Goal: Transaction & Acquisition: Purchase product/service

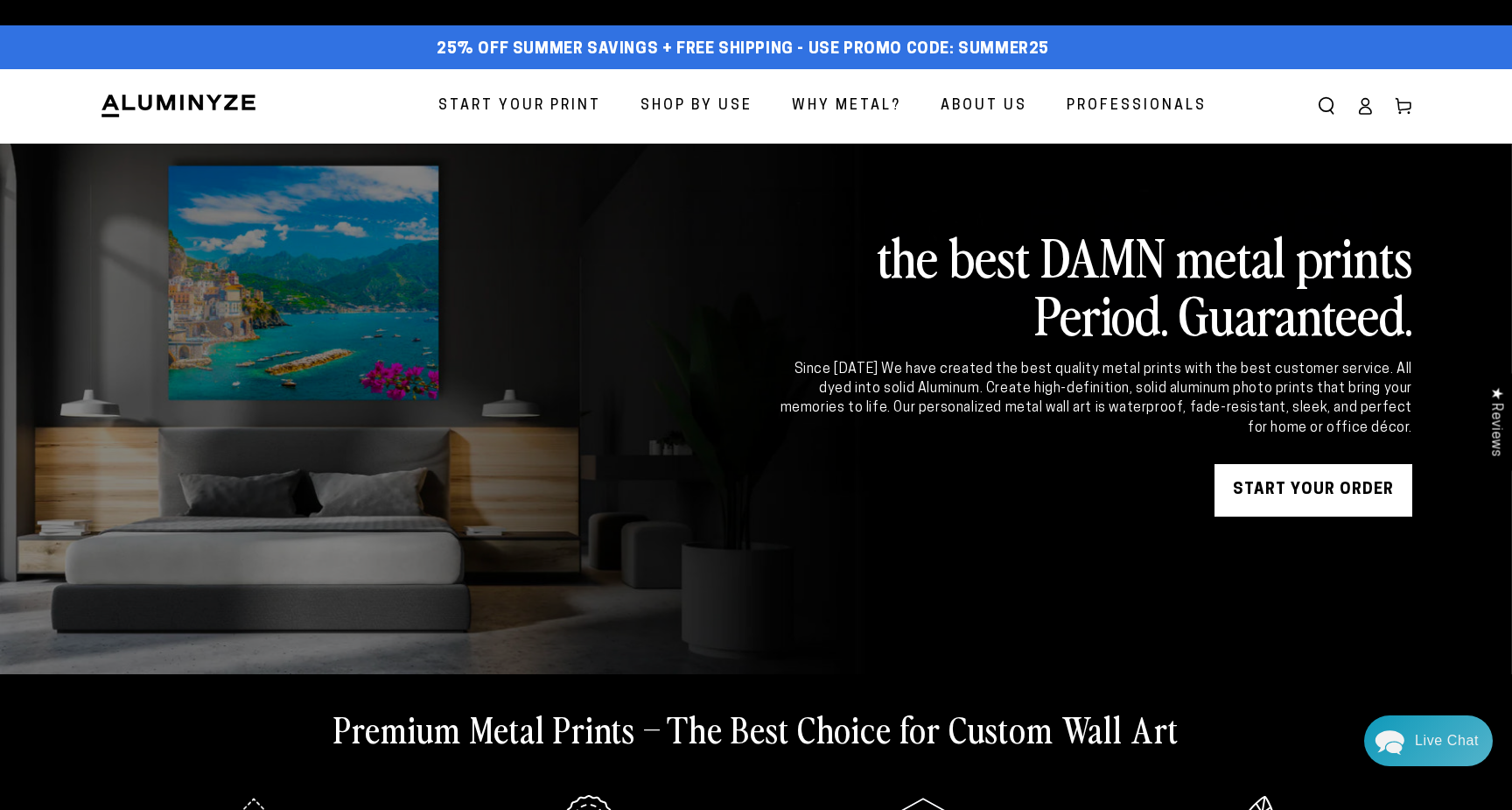
click at [561, 102] on span "Start Your Print" at bounding box center [520, 106] width 163 height 25
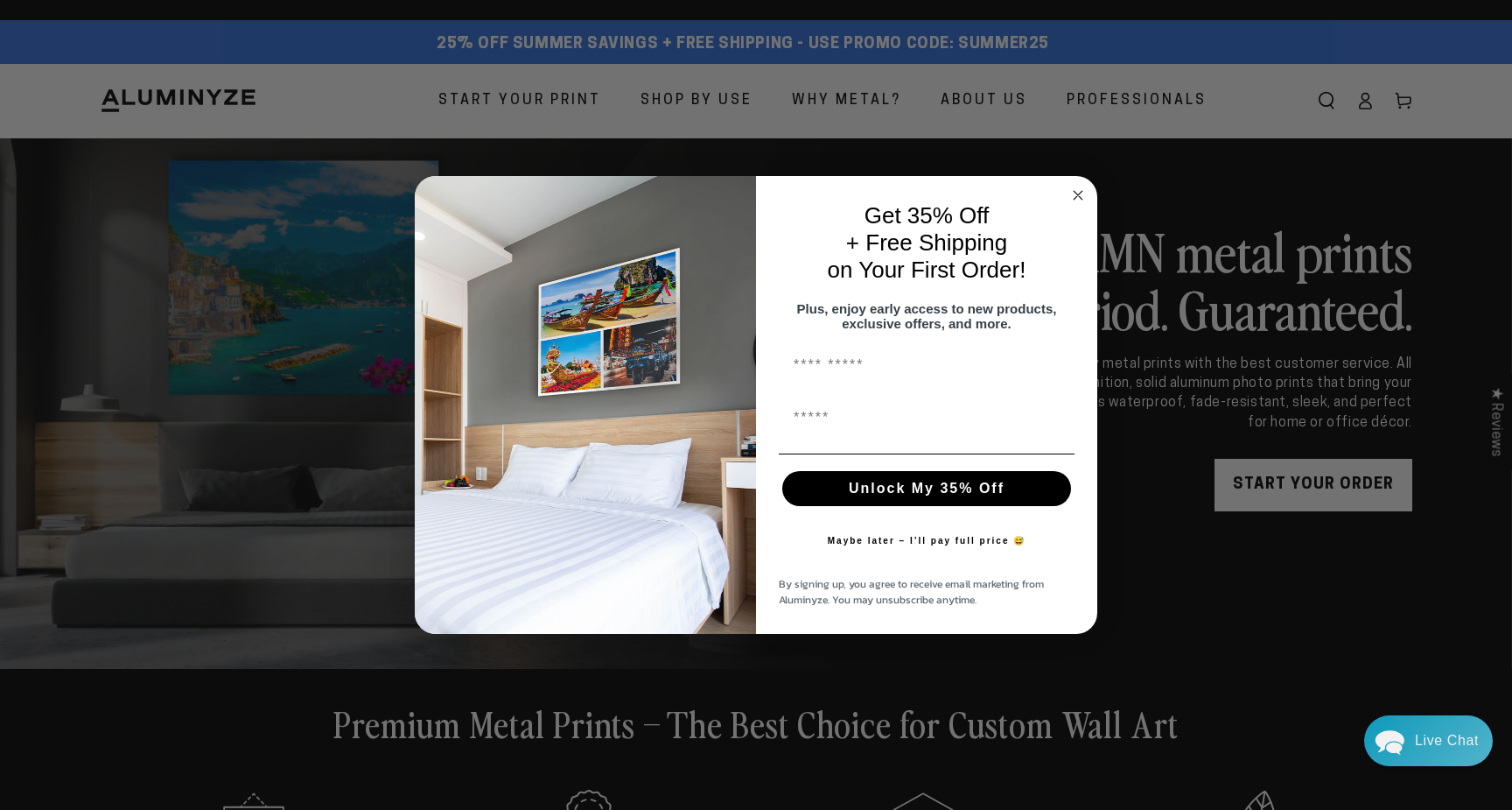
click at [1076, 186] on circle "Close dialog" at bounding box center [1079, 195] width 20 height 20
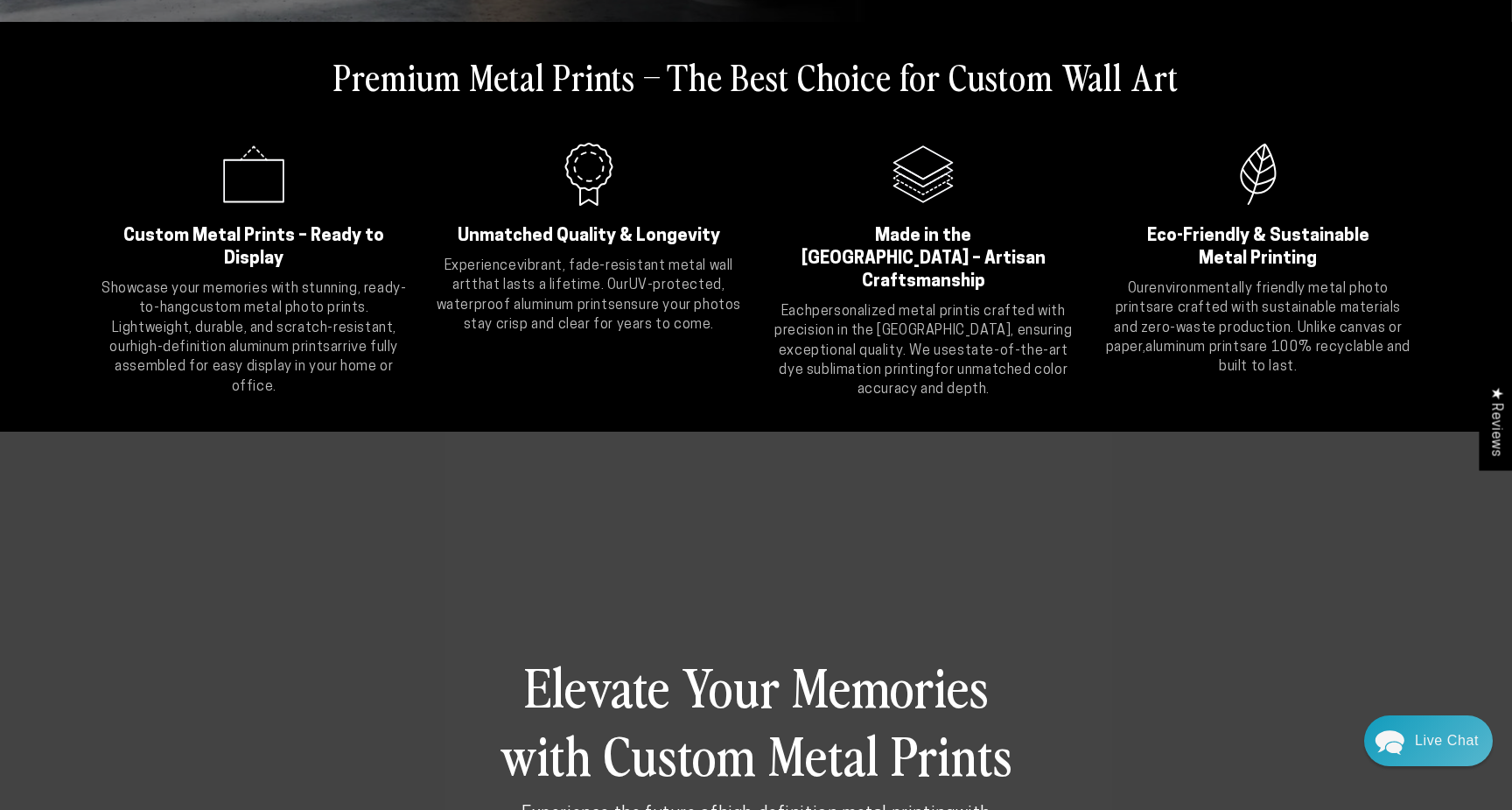
scroll to position [872, 0]
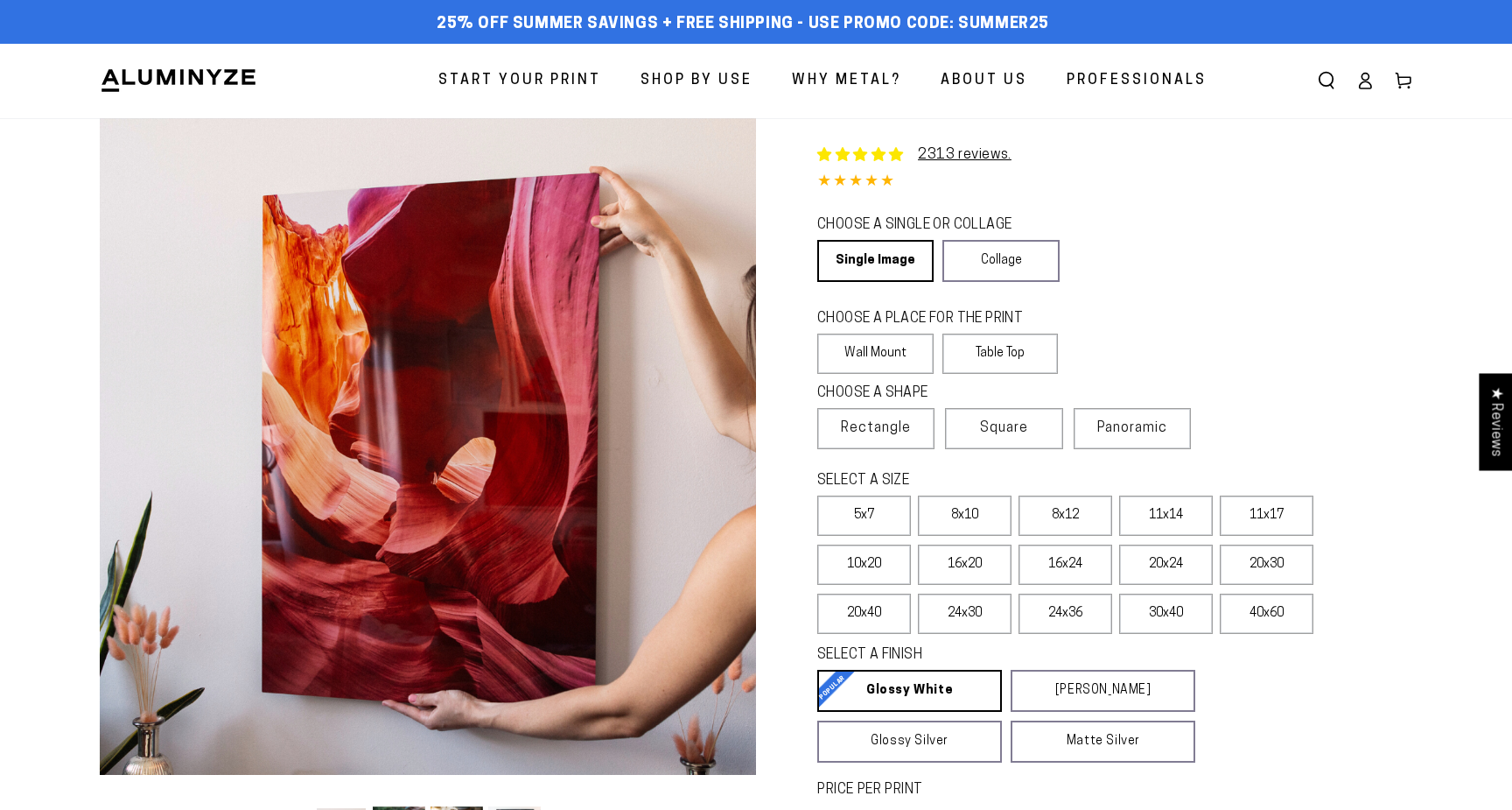
select select "**********"
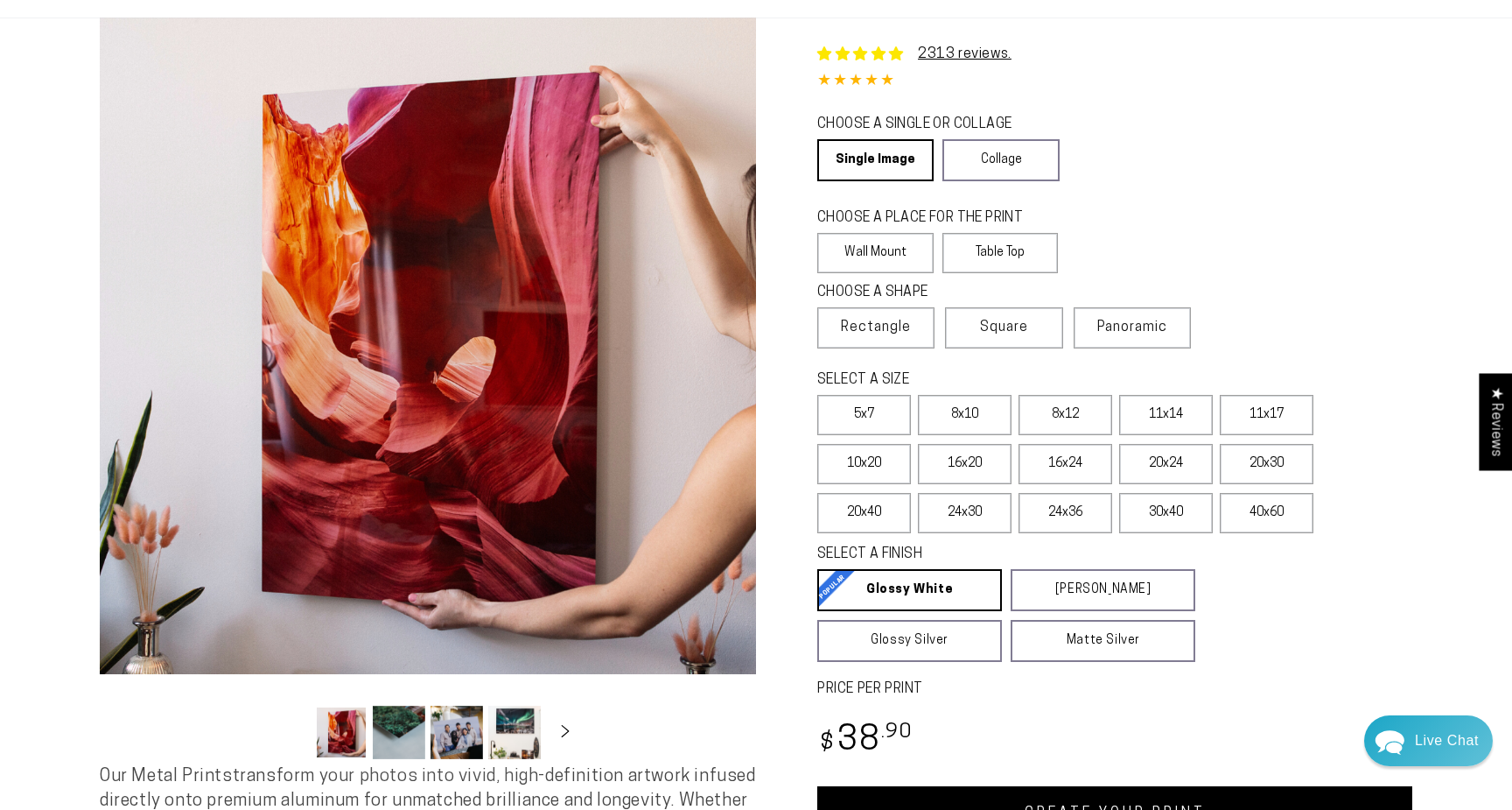
scroll to position [103, 0]
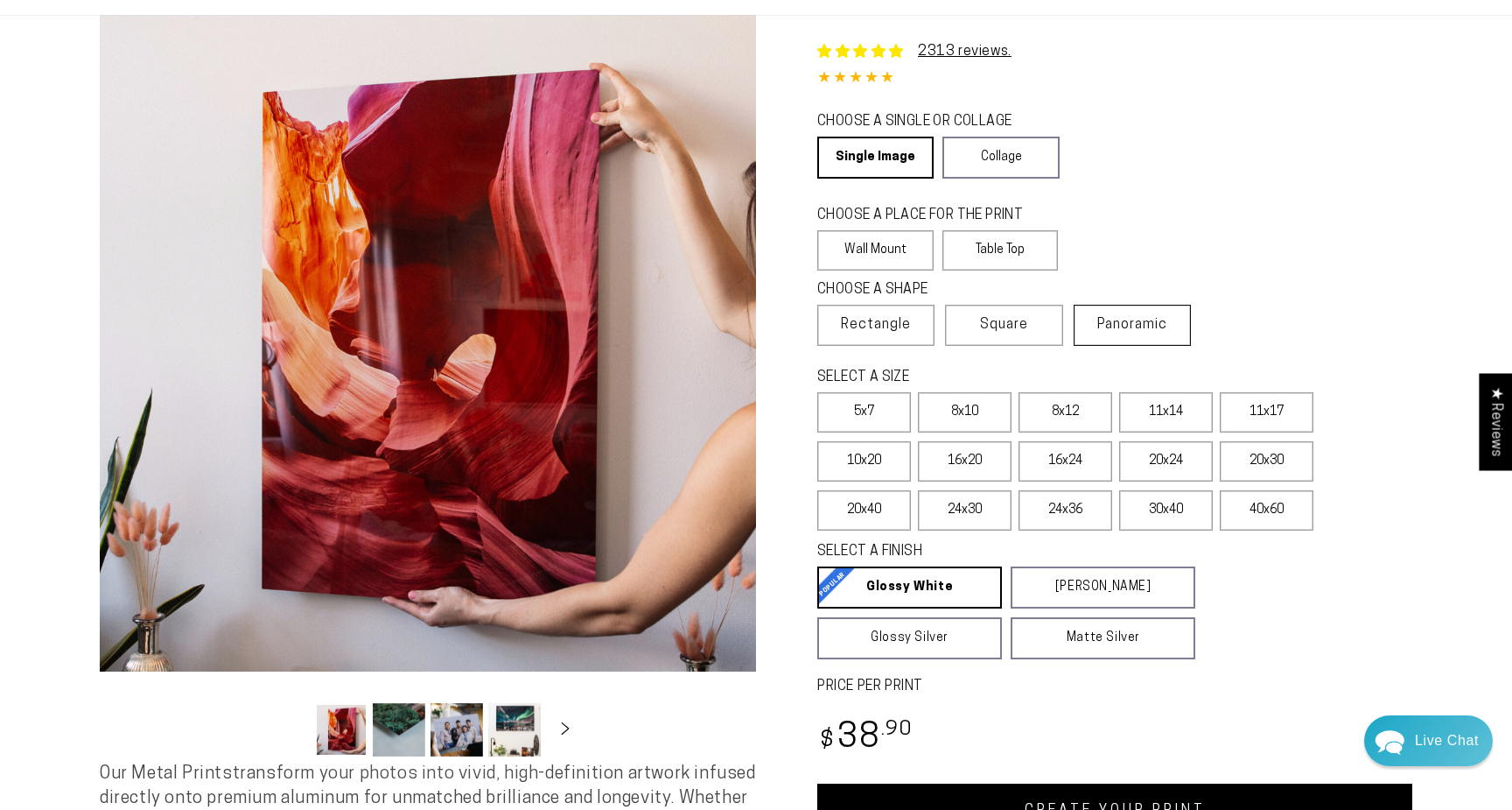
click at [1157, 325] on span "Panoramic" at bounding box center [1132, 324] width 70 height 14
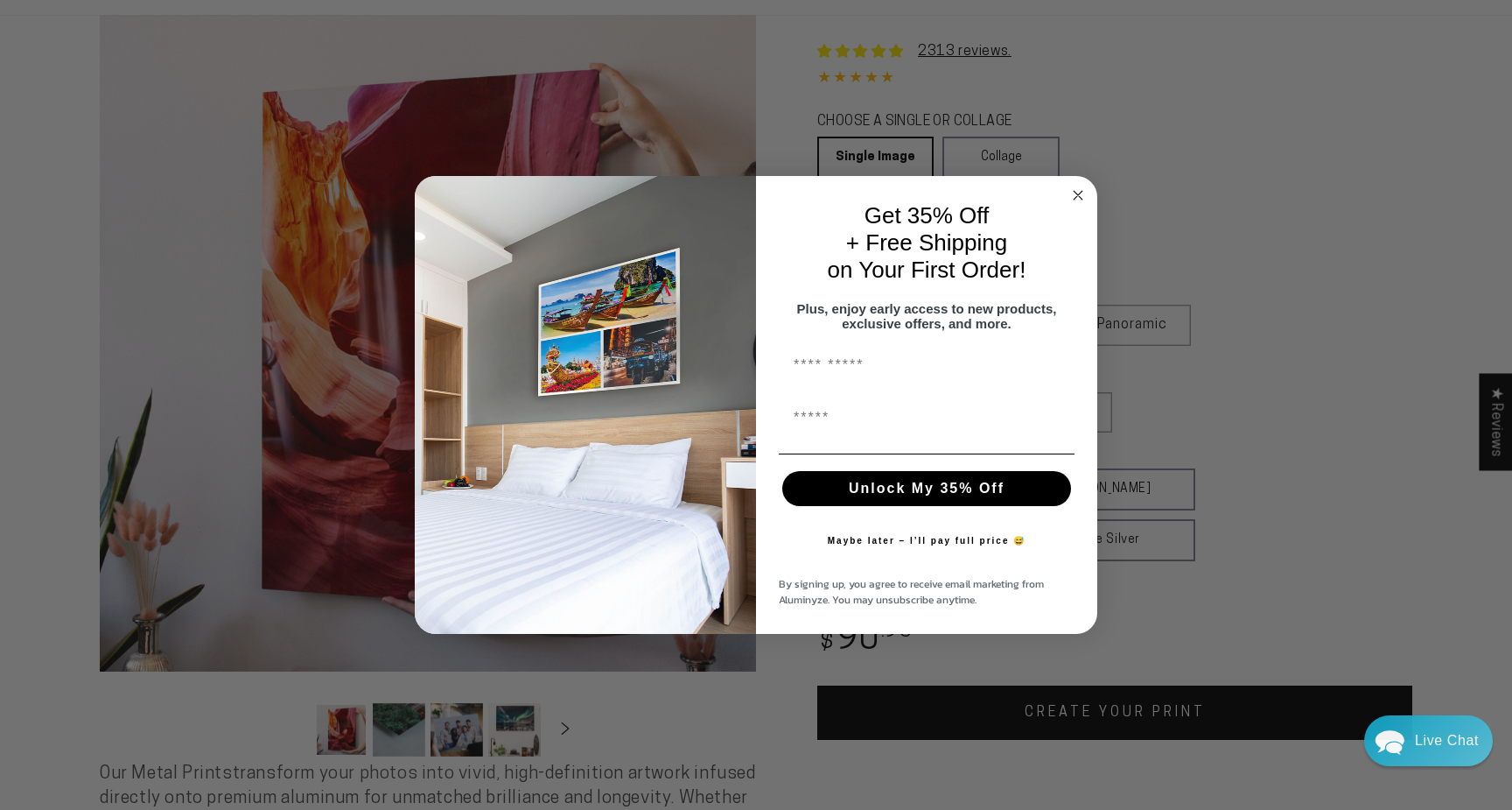
click at [899, 331] on span "Plus, enjoy early access to new products, exclusive offers, and more." at bounding box center [927, 316] width 260 height 30
click at [1085, 192] on circle "Close dialog" at bounding box center [1079, 195] width 20 height 20
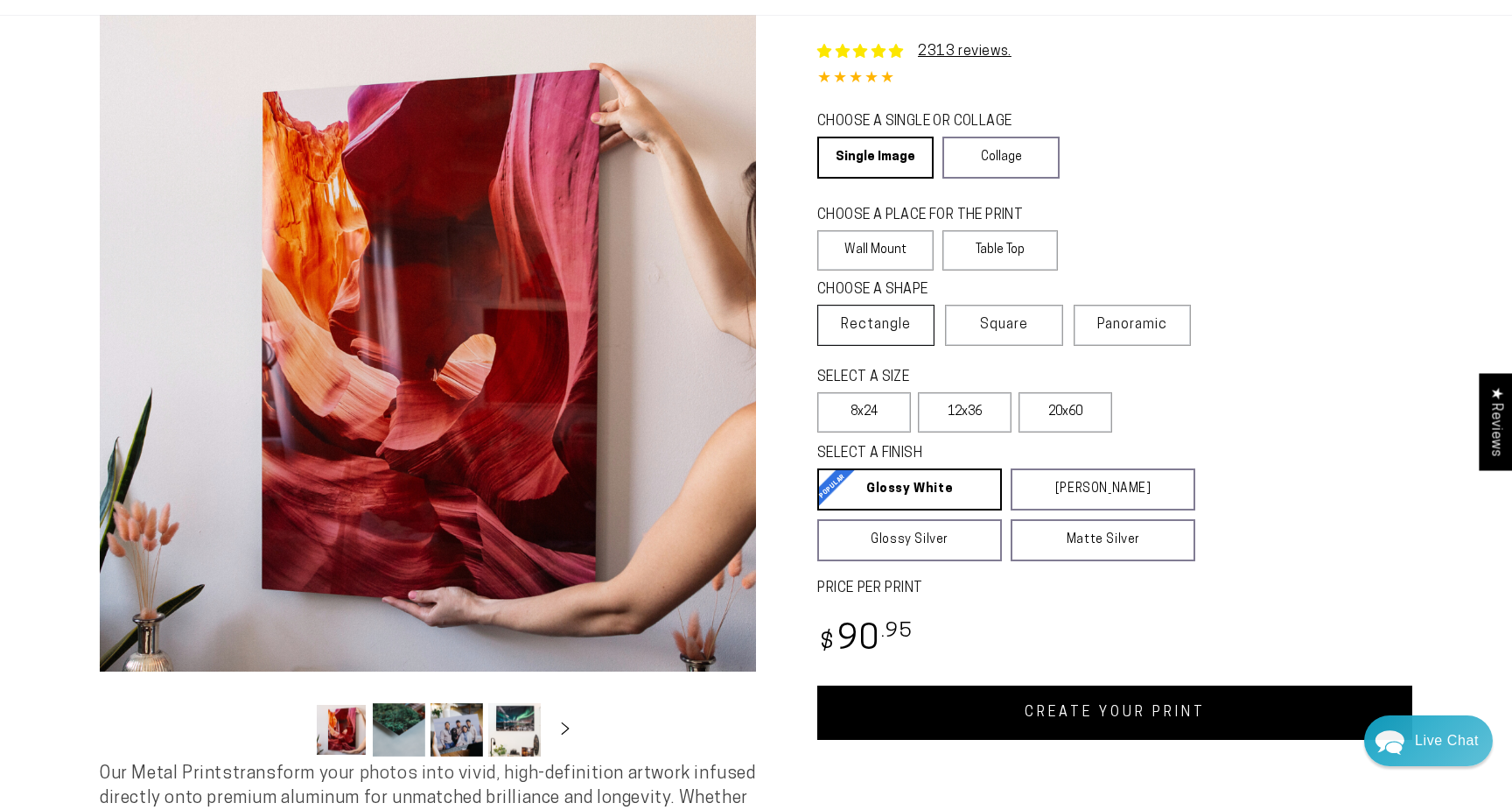
click at [899, 319] on span "Rectangle" at bounding box center [876, 324] width 70 height 21
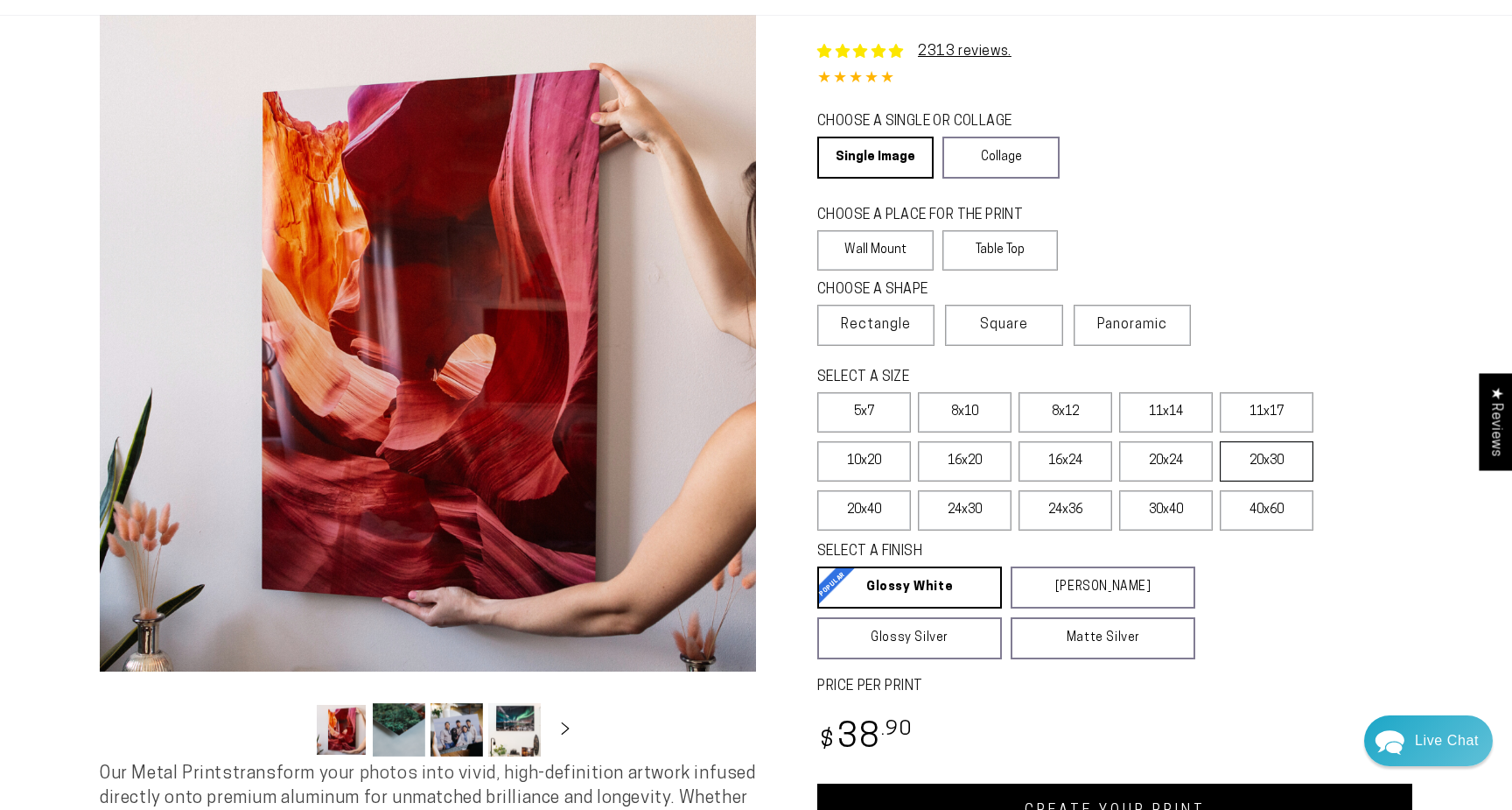
click at [1276, 465] on label "20x30" at bounding box center [1266, 462] width 93 height 40
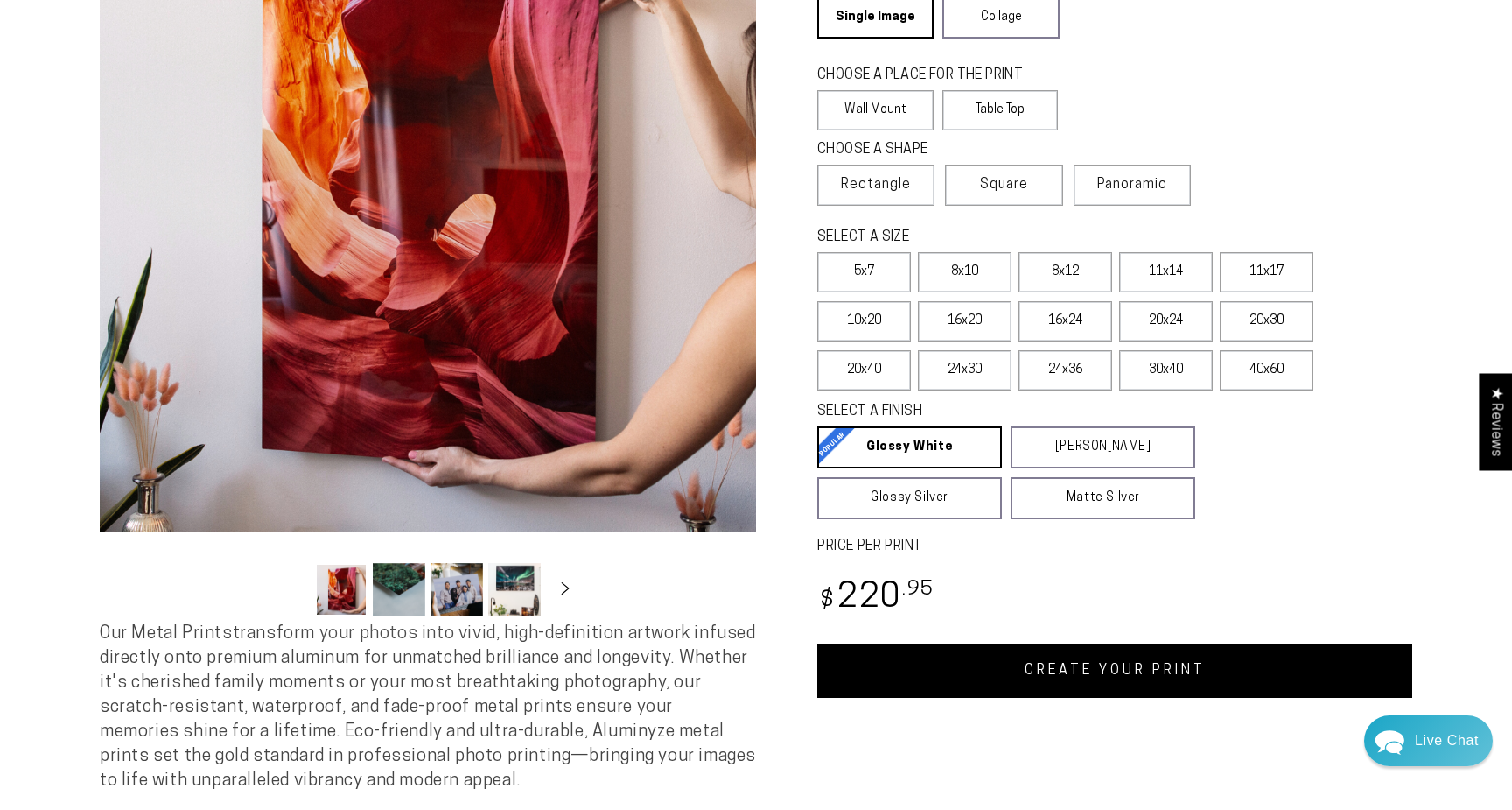
scroll to position [311, 0]
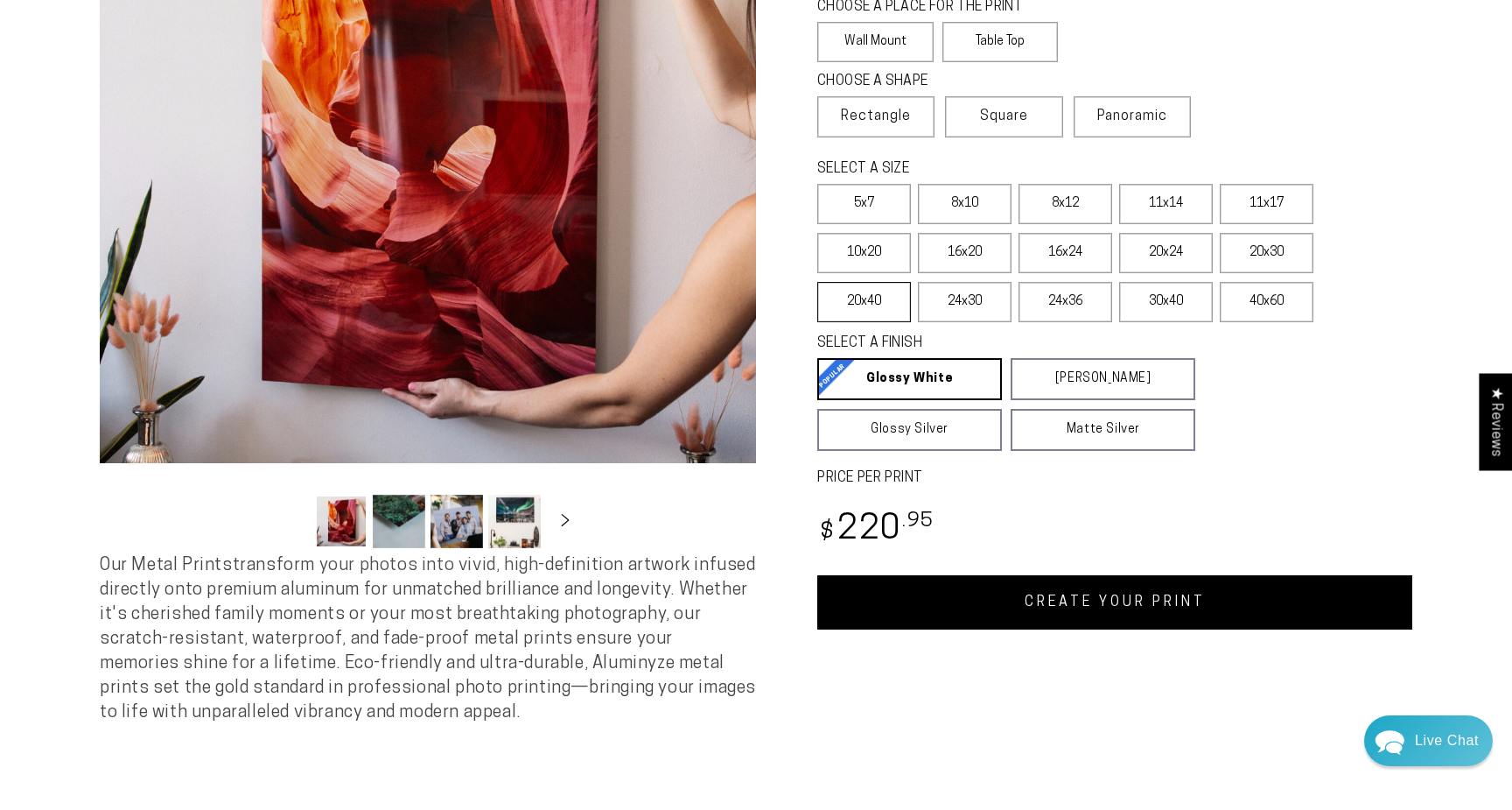
click at [867, 316] on label "20x40" at bounding box center [863, 301] width 93 height 40
click at [1259, 247] on label "20x30" at bounding box center [1266, 253] width 93 height 40
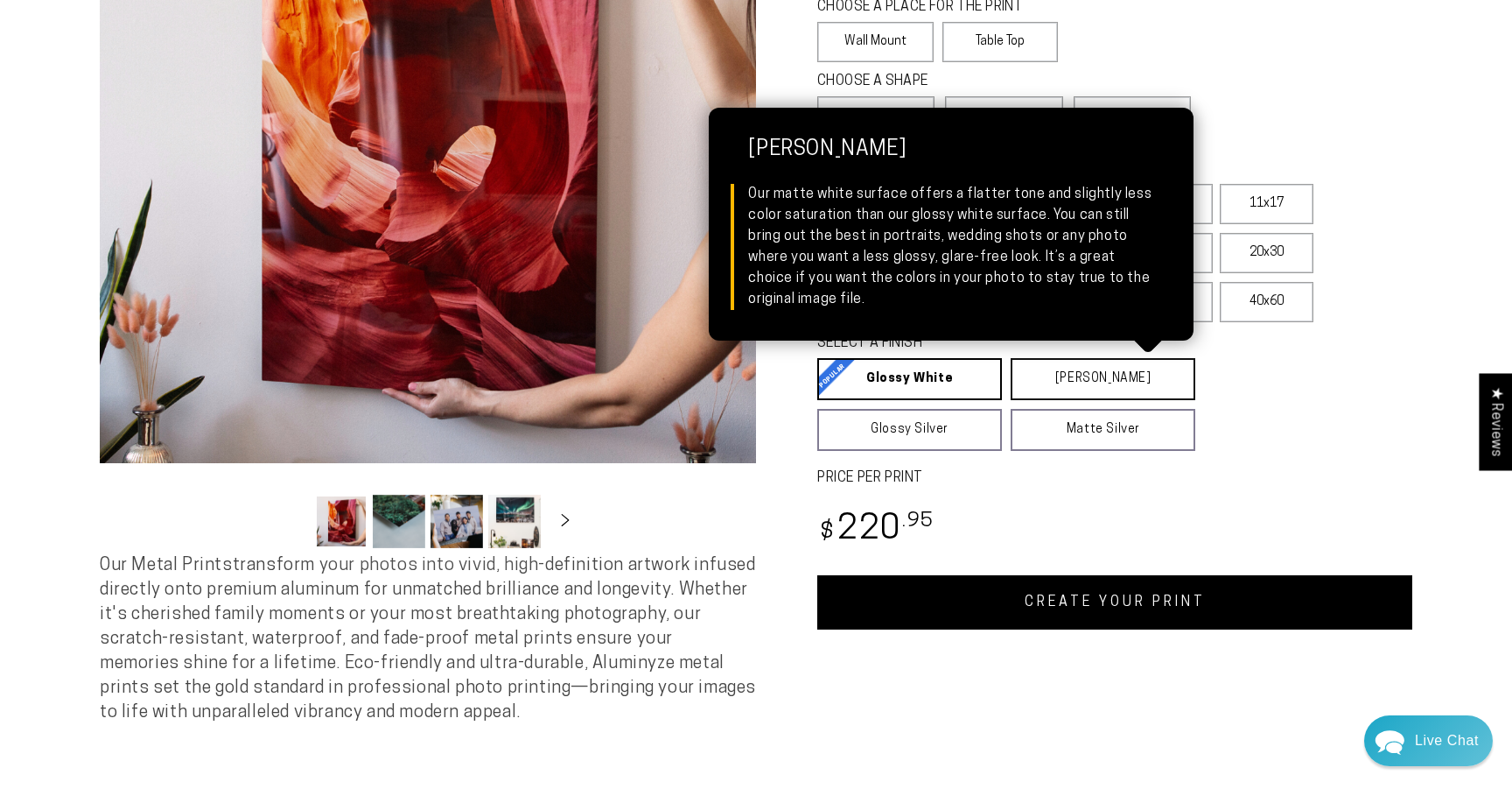
click at [1154, 387] on link "Matte White Matte White Our matte white surface offers a flatter tone and sligh…" at bounding box center [1103, 379] width 185 height 42
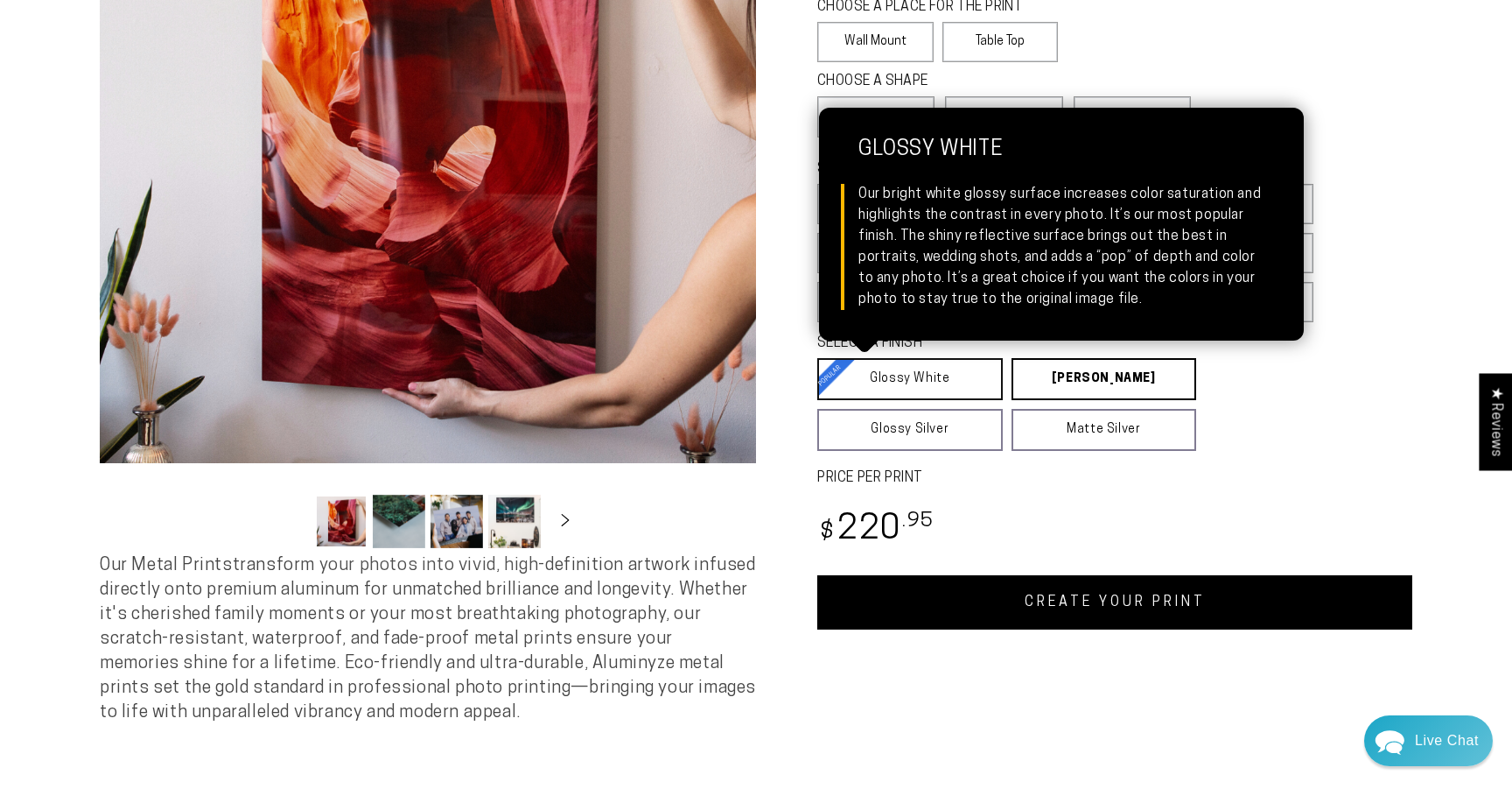
click at [953, 387] on link "Glossy White Glossy White Our bright white glossy surface increases color satur…" at bounding box center [909, 379] width 185 height 42
click at [906, 386] on link "Glossy White Glossy White Our bright white glossy surface increases color satur…" at bounding box center [909, 379] width 185 height 42
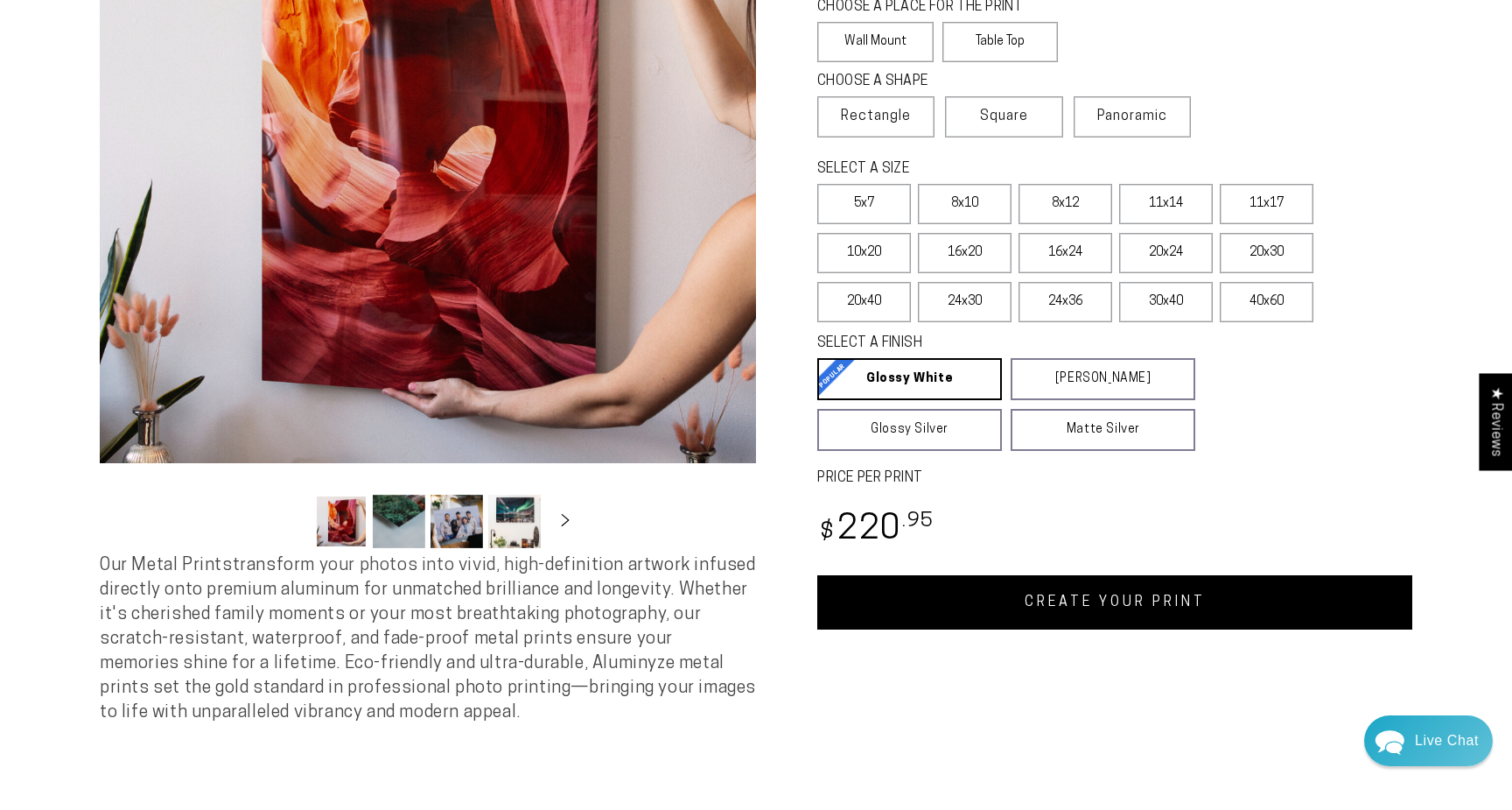
click at [1114, 608] on link "CREATE YOUR PRINT" at bounding box center [1115, 602] width 595 height 54
